Goal: Information Seeking & Learning: Find specific fact

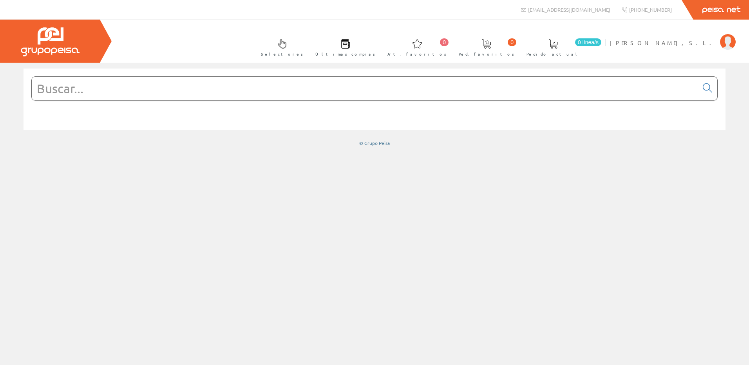
click at [287, 86] on input "text" at bounding box center [365, 88] width 666 height 23
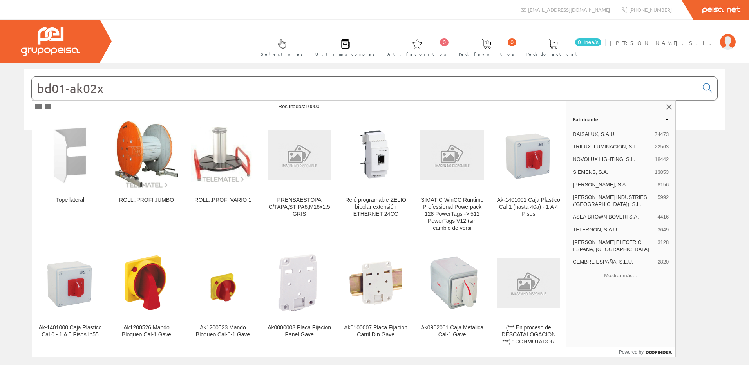
type input "bd01-ak02x"
